Goal: Task Accomplishment & Management: Complete application form

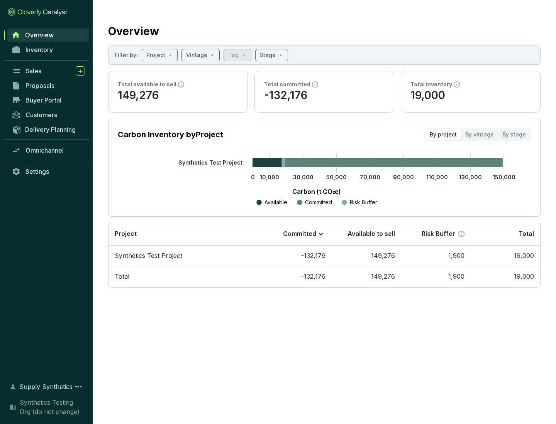
click at [48, 86] on span "Proposals" at bounding box center [39, 86] width 29 height 8
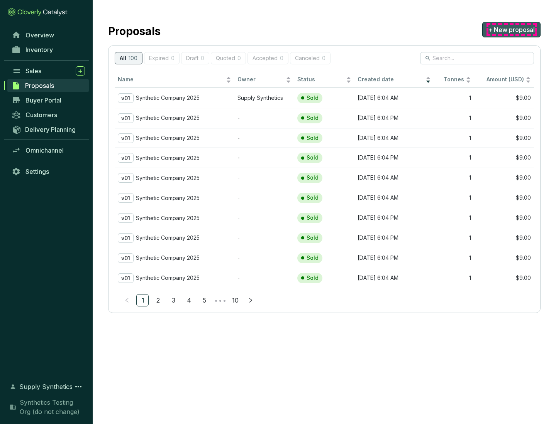
click at [511, 30] on span "+ New proposal" at bounding box center [511, 29] width 47 height 9
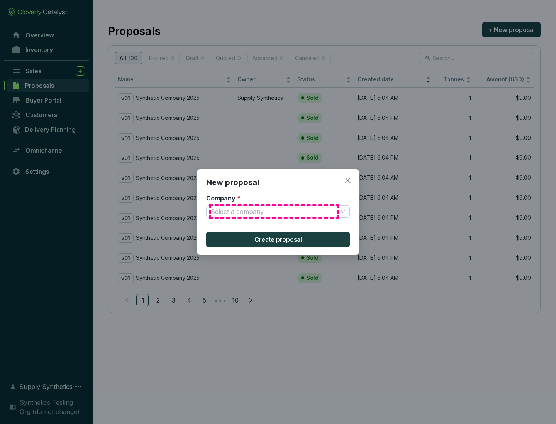
click at [274, 212] on input "Company *" at bounding box center [274, 212] width 127 height 12
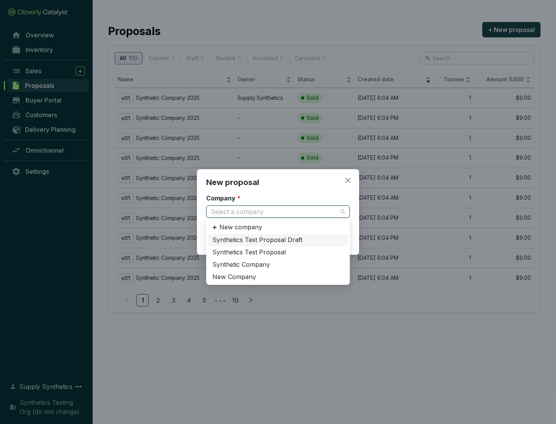
click at [278, 265] on div "Synthetic Company" at bounding box center [277, 265] width 131 height 8
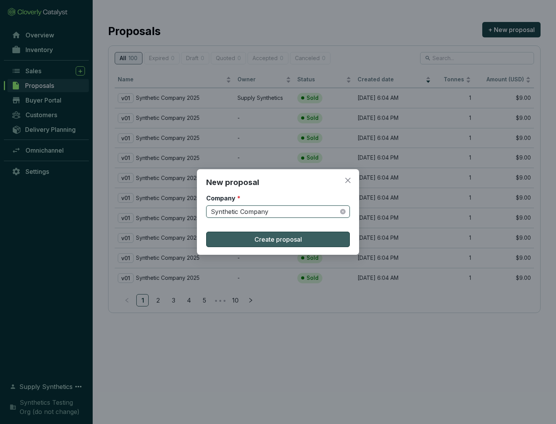
click at [278, 240] on span "Create proposal" at bounding box center [277, 239] width 47 height 9
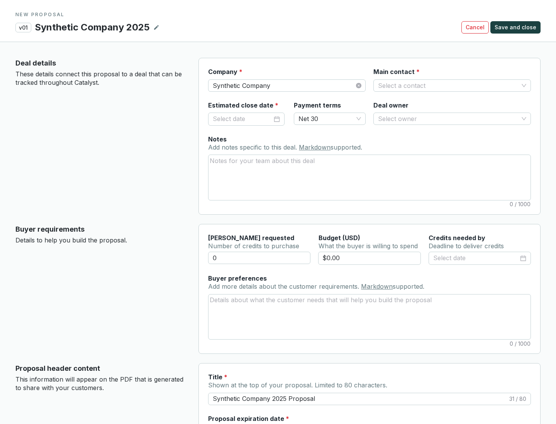
click at [448, 85] on input "Main contact *" at bounding box center [448, 86] width 140 height 12
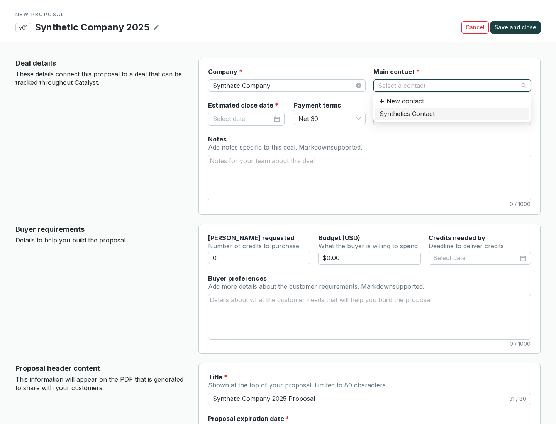
click at [451, 114] on div "Synthetics Contact" at bounding box center [451, 114] width 145 height 8
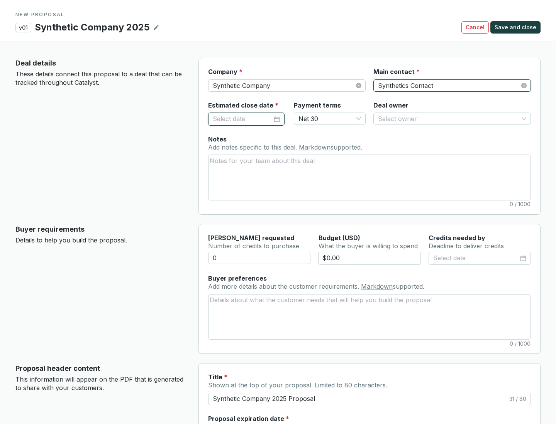
click at [242, 119] on input "Estimated close date *" at bounding box center [242, 119] width 59 height 10
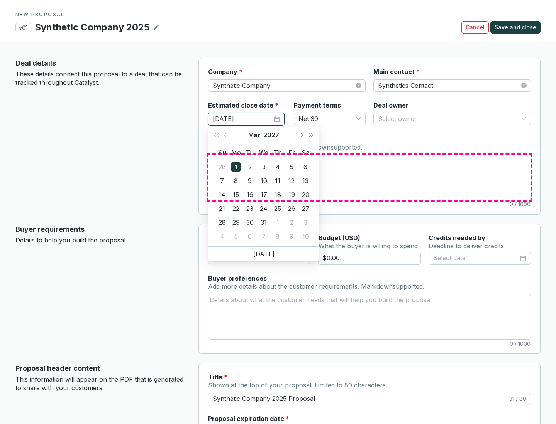
type input "[DATE]"
click at [369, 177] on textarea "Notes Add notes specific to this deal. Markdown supported." at bounding box center [369, 177] width 322 height 45
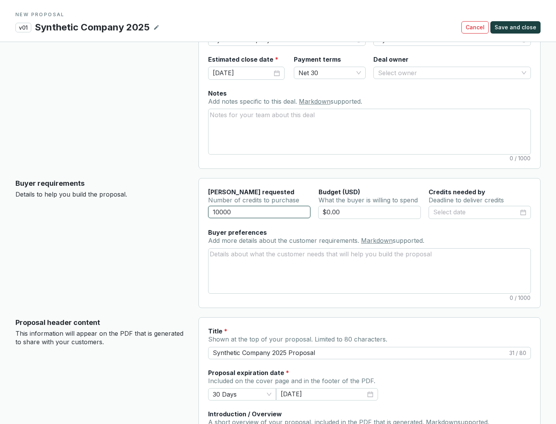
scroll to position [46, 0]
type input "10000"
type input "$0.00"
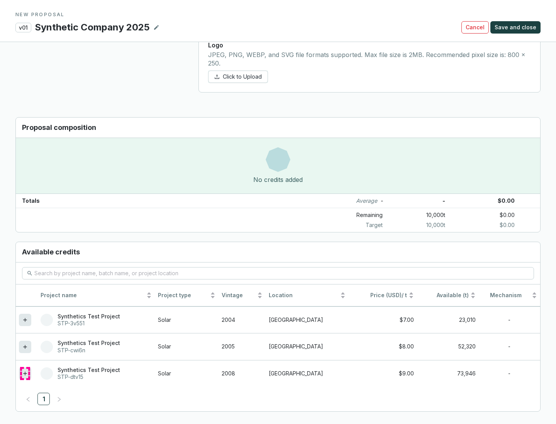
click at [25, 374] on icon at bounding box center [24, 373] width 3 height 3
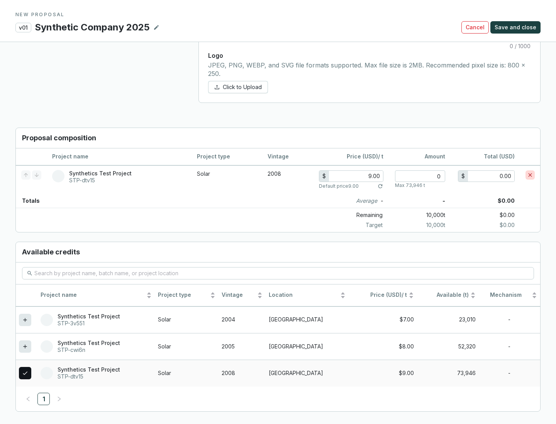
scroll to position [444, 0]
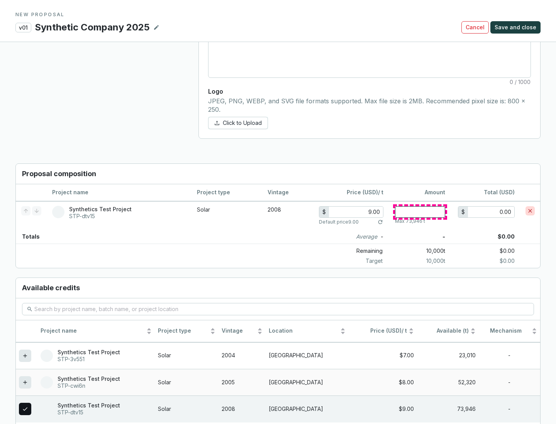
type input "1"
type input "9.00"
type input "1"
click at [516, 27] on span "Save and close" at bounding box center [515, 28] width 42 height 8
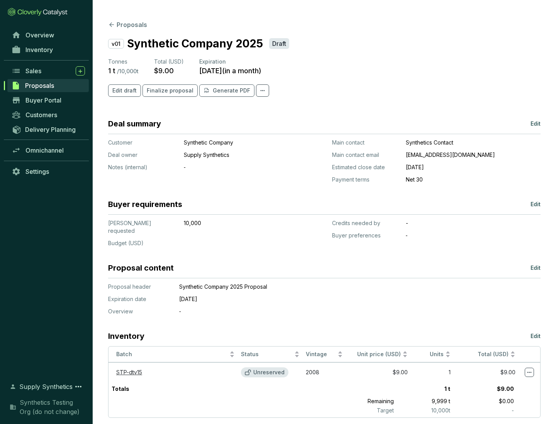
click at [167, 91] on span "Finalize proposal" at bounding box center [170, 91] width 47 height 8
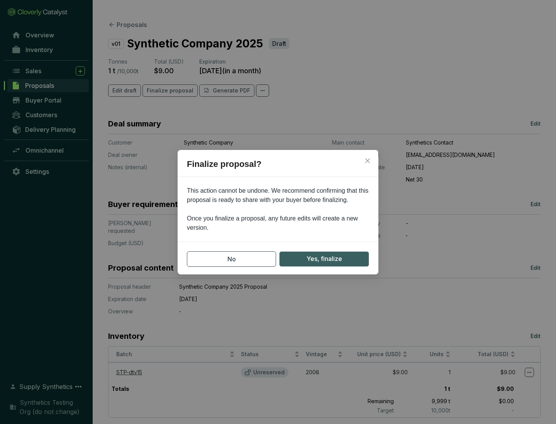
click at [324, 259] on span "Yes, finalize" at bounding box center [323, 259] width 35 height 10
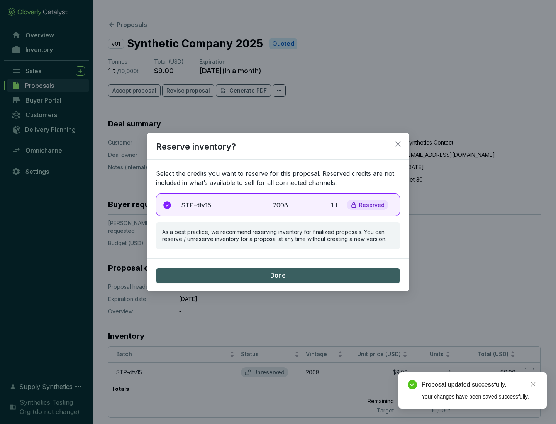
click at [278, 205] on p "2008" at bounding box center [281, 205] width 17 height 9
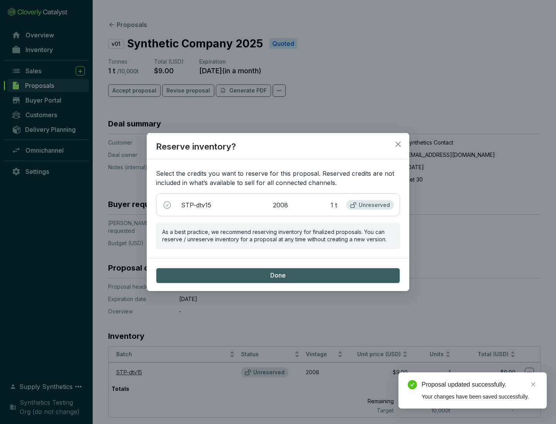
click at [278, 275] on span "Done" at bounding box center [277, 276] width 15 height 8
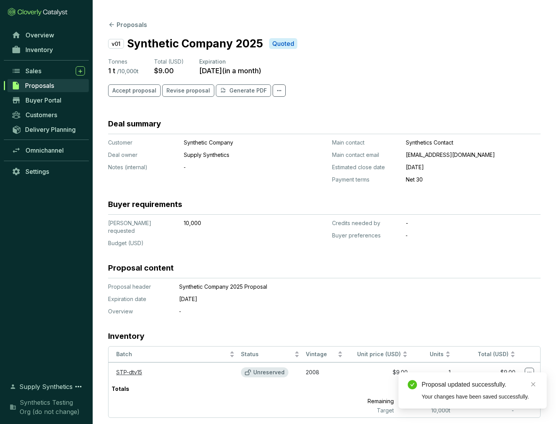
click at [479, 385] on div "Proposal updated successfully." at bounding box center [479, 384] width 116 height 9
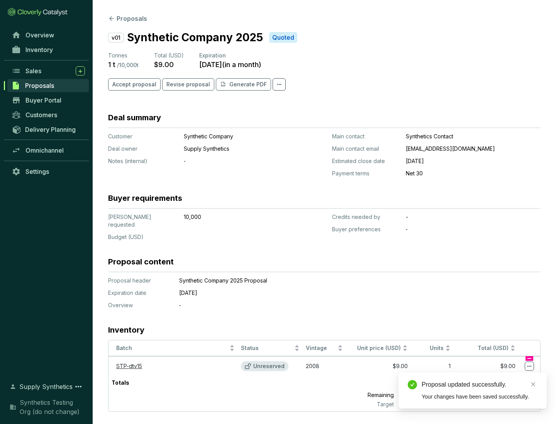
click at [529, 366] on icon at bounding box center [529, 366] width 4 height 1
click at [505, 376] on div "Proposal updated successfully. Your changes have been saved successfully." at bounding box center [472, 391] width 148 height 36
click at [479, 385] on div "Proposal updated successfully." at bounding box center [479, 384] width 116 height 9
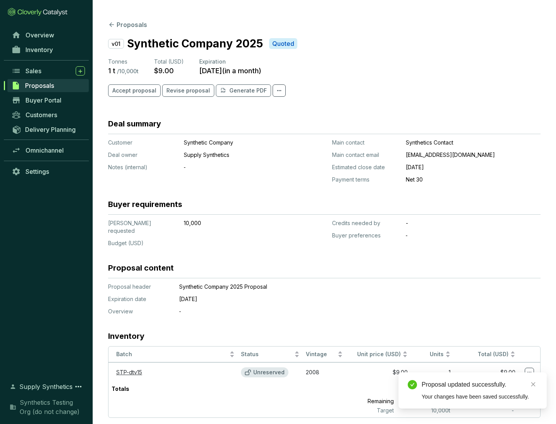
click at [133, 91] on span "Accept proposal" at bounding box center [134, 91] width 44 height 8
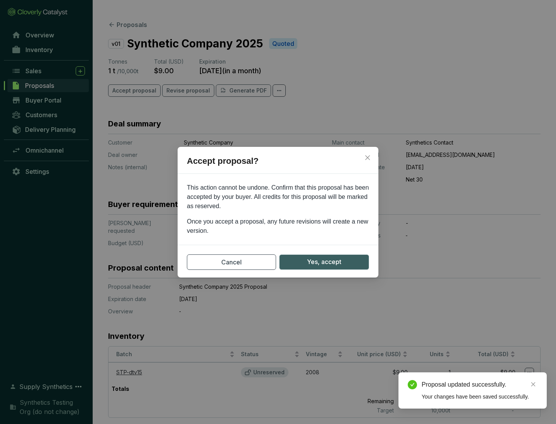
click at [324, 262] on span "Yes, accept" at bounding box center [324, 262] width 34 height 10
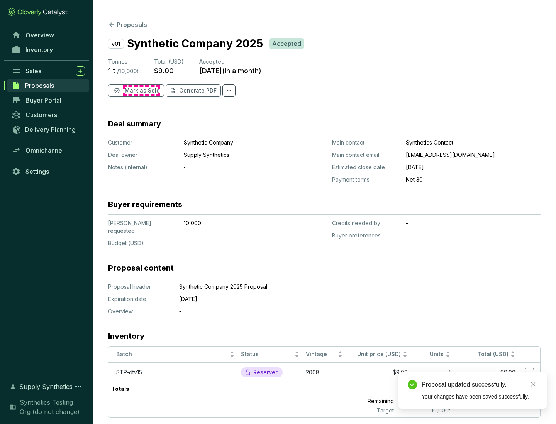
click at [141, 91] on span "Mark as Sold" at bounding box center [142, 91] width 35 height 8
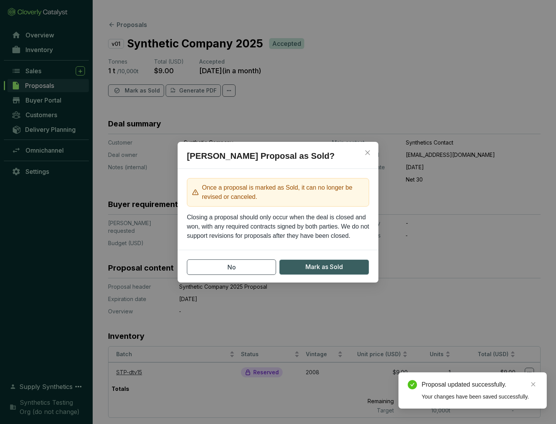
click at [324, 267] on span "Mark as Sold" at bounding box center [323, 267] width 37 height 10
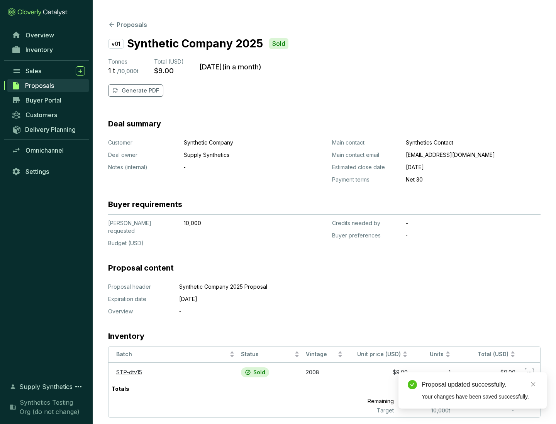
click at [139, 91] on p "Generate PDF" at bounding box center [140, 91] width 37 height 8
click at [479, 377] on div "Download Complete" at bounding box center [479, 376] width 116 height 9
